Goal: Task Accomplishment & Management: Manage account settings

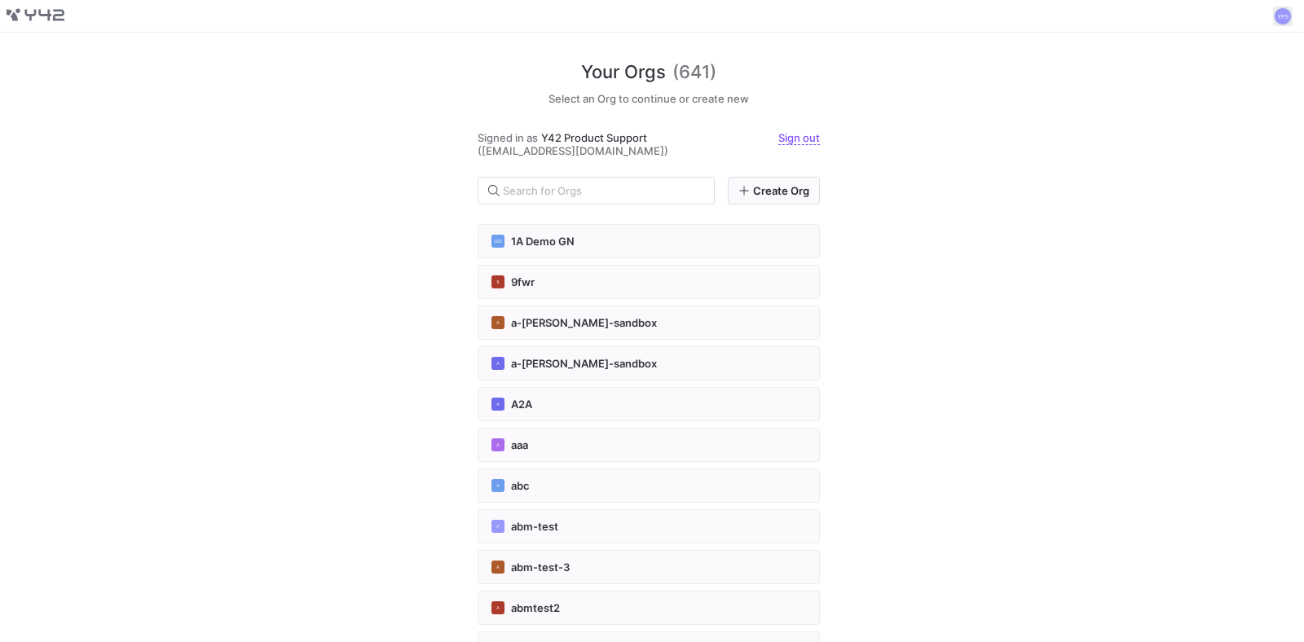
click at [1284, 11] on span at bounding box center [1283, 17] width 20 height 20
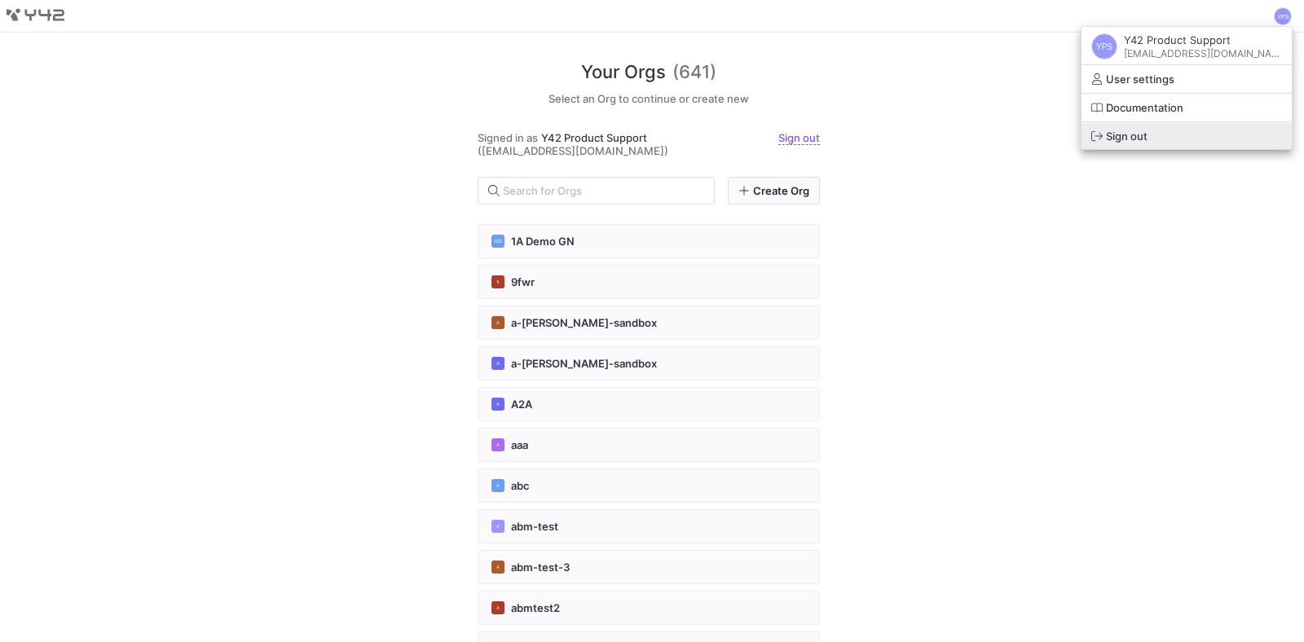
click at [1217, 134] on span "Sign out" at bounding box center [1186, 136] width 191 height 13
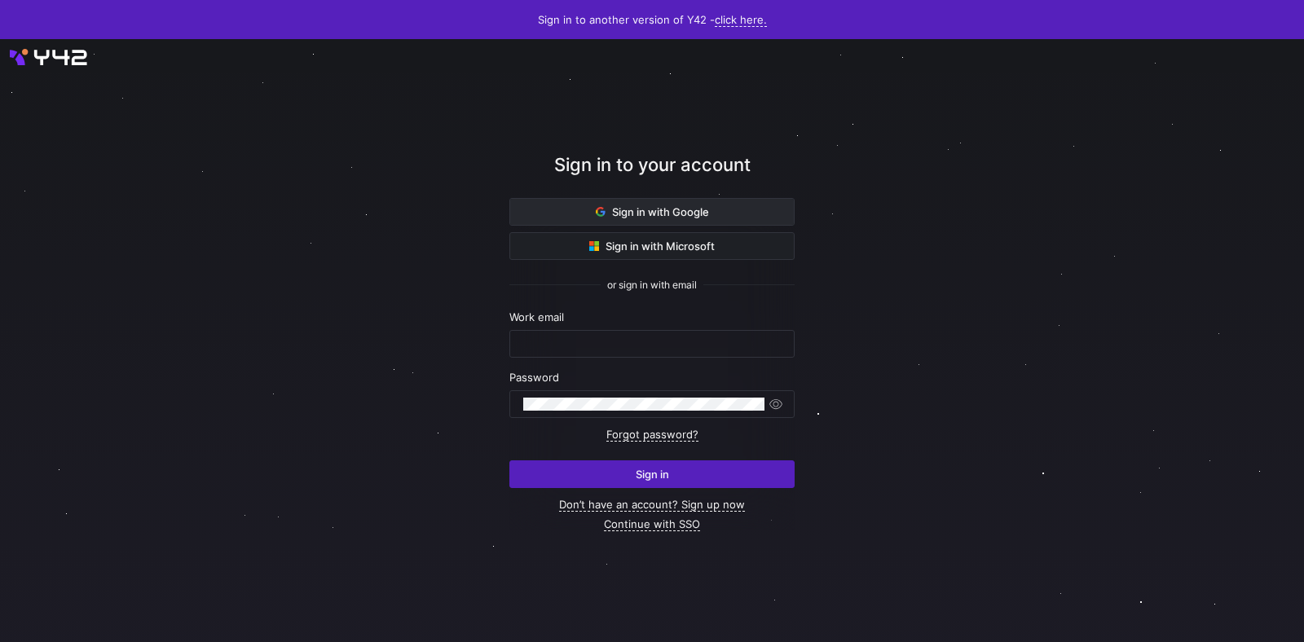
click at [687, 209] on span "Sign in with Google" at bounding box center [652, 211] width 113 height 13
